Goal: Find specific page/section

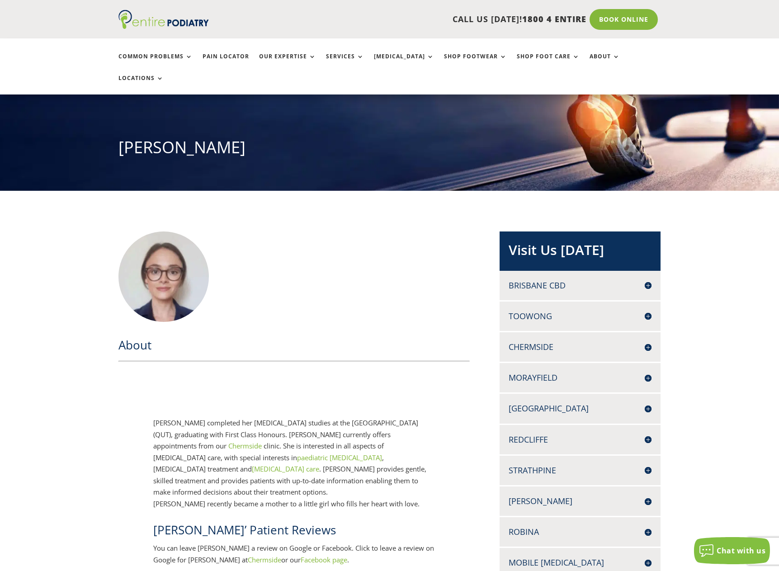
click at [198, 248] on img at bounding box center [163, 276] width 90 height 90
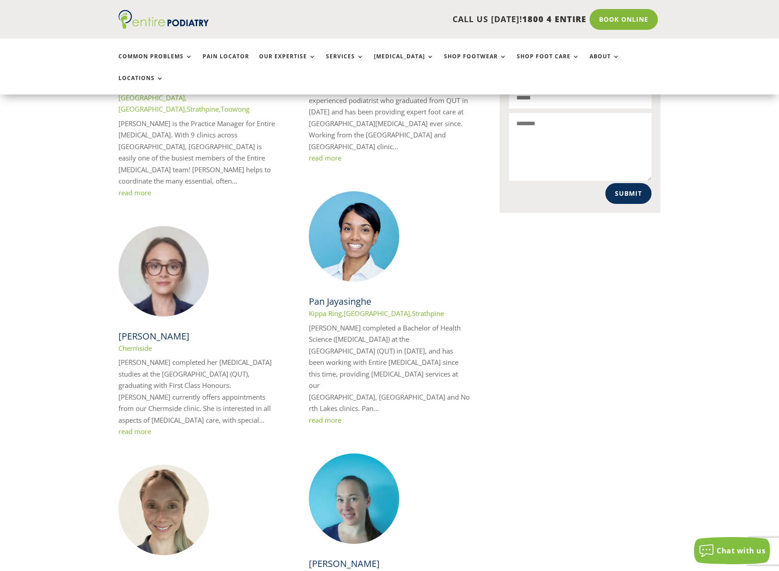
scroll to position [615, 0]
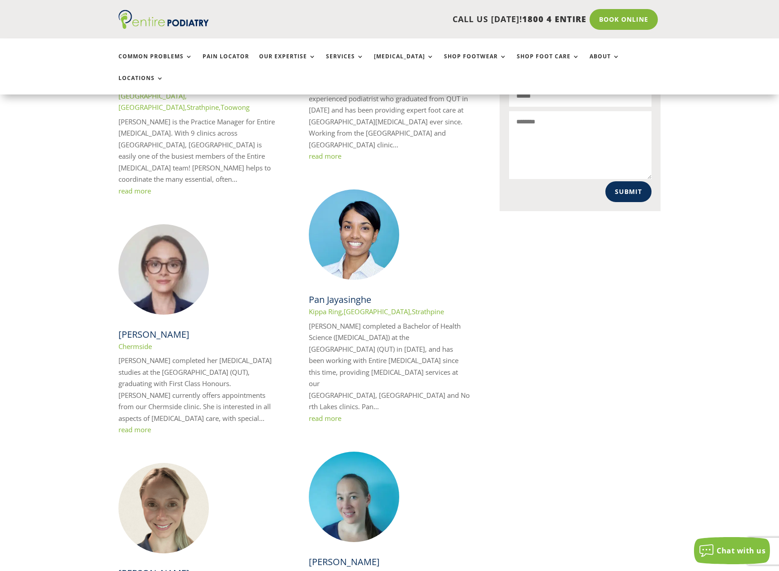
click at [161, 224] on img at bounding box center [163, 269] width 90 height 90
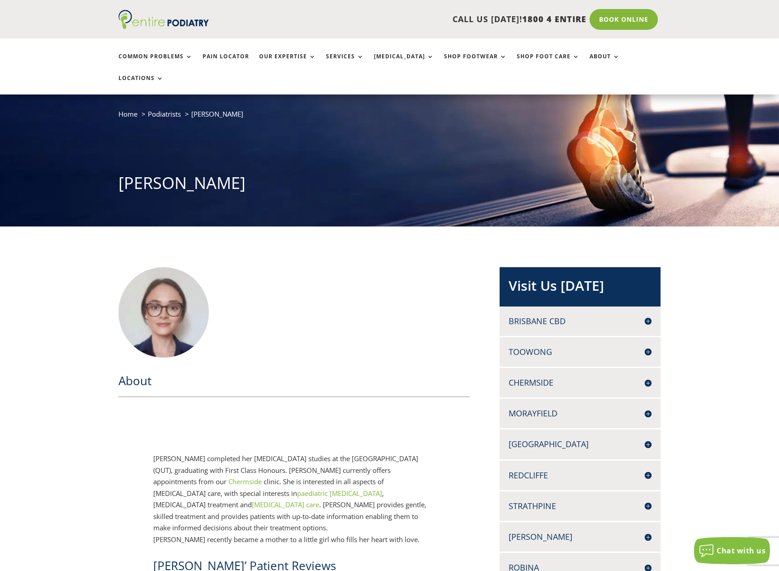
scroll to position [36, 0]
